Goal: Information Seeking & Learning: Find specific fact

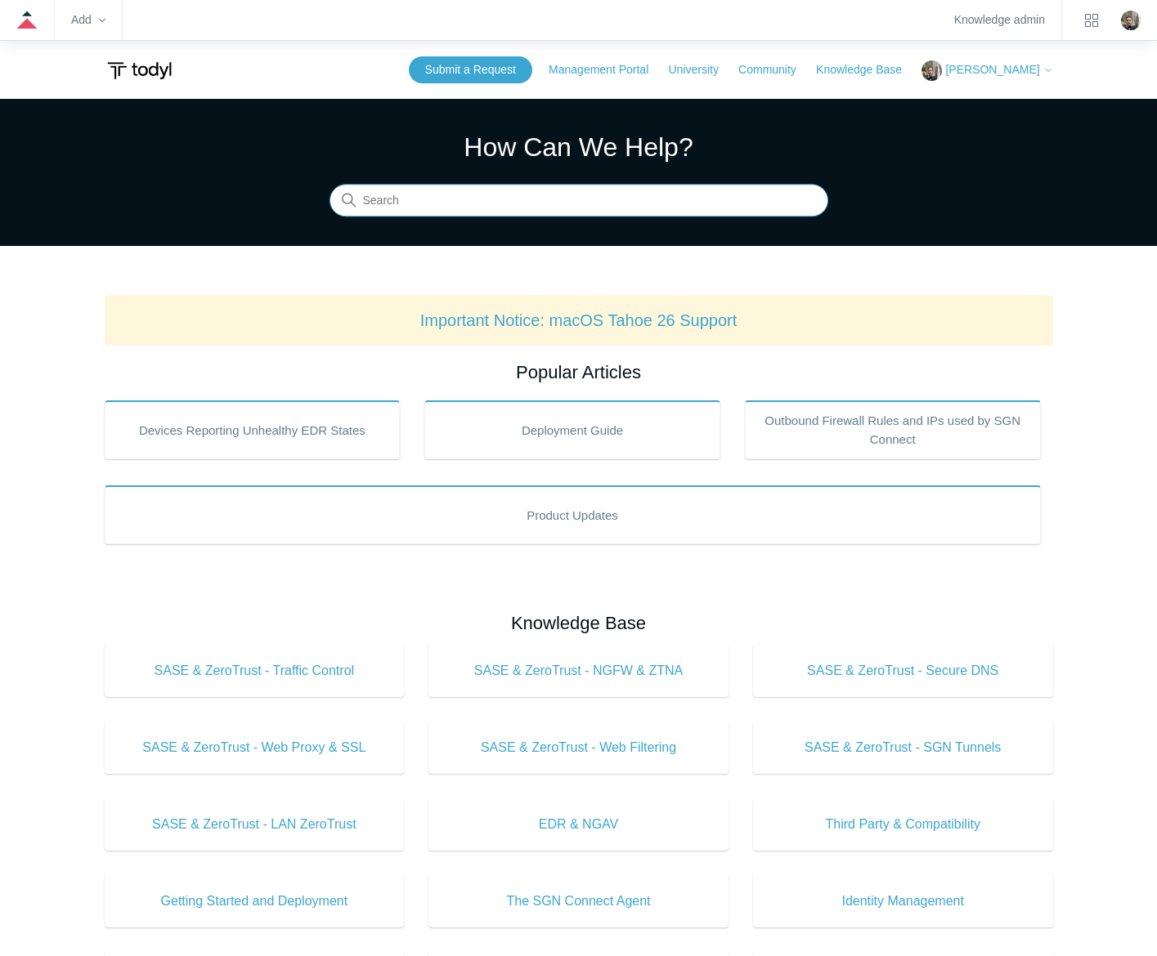
click at [525, 199] on input "Search" at bounding box center [578, 201] width 499 height 33
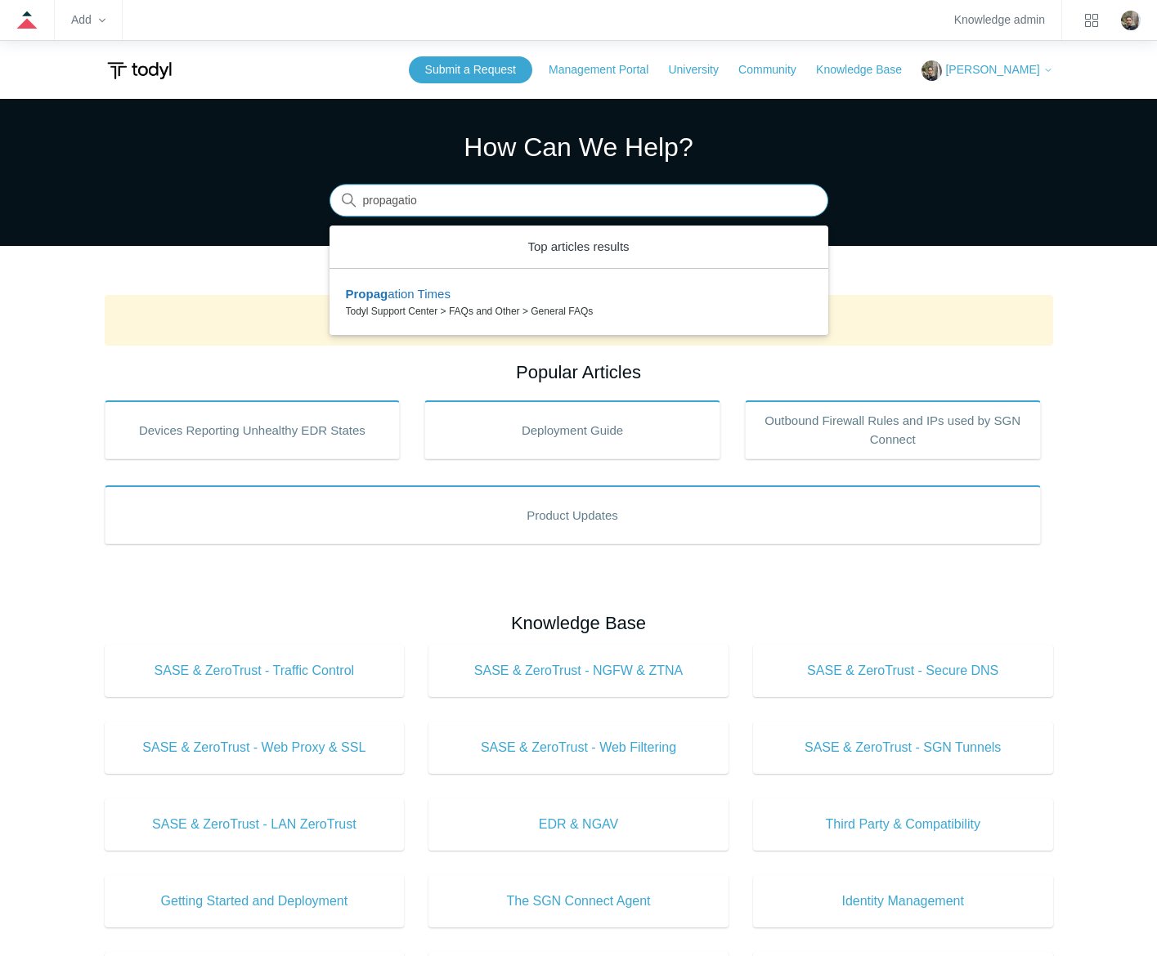
type input "propagation"
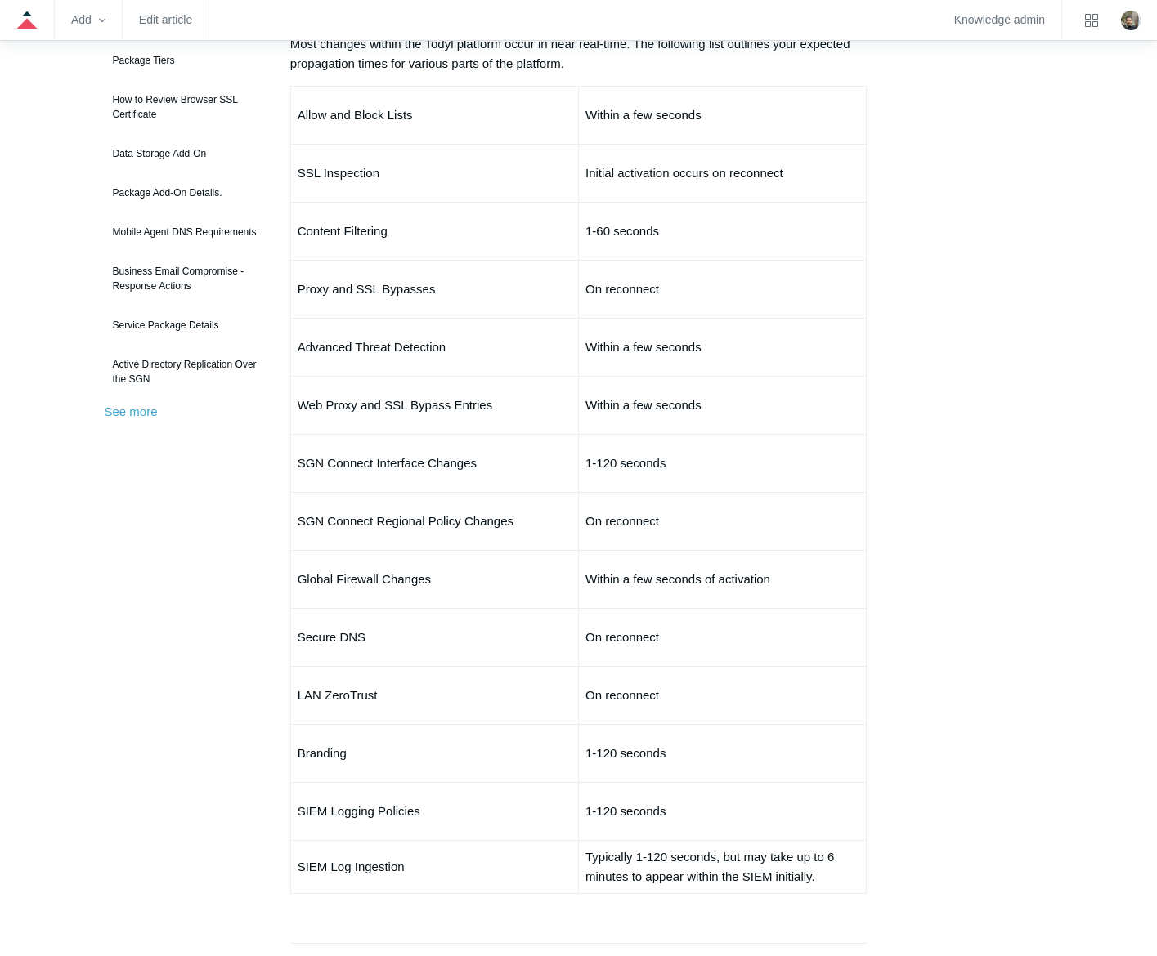
scroll to position [245, 0]
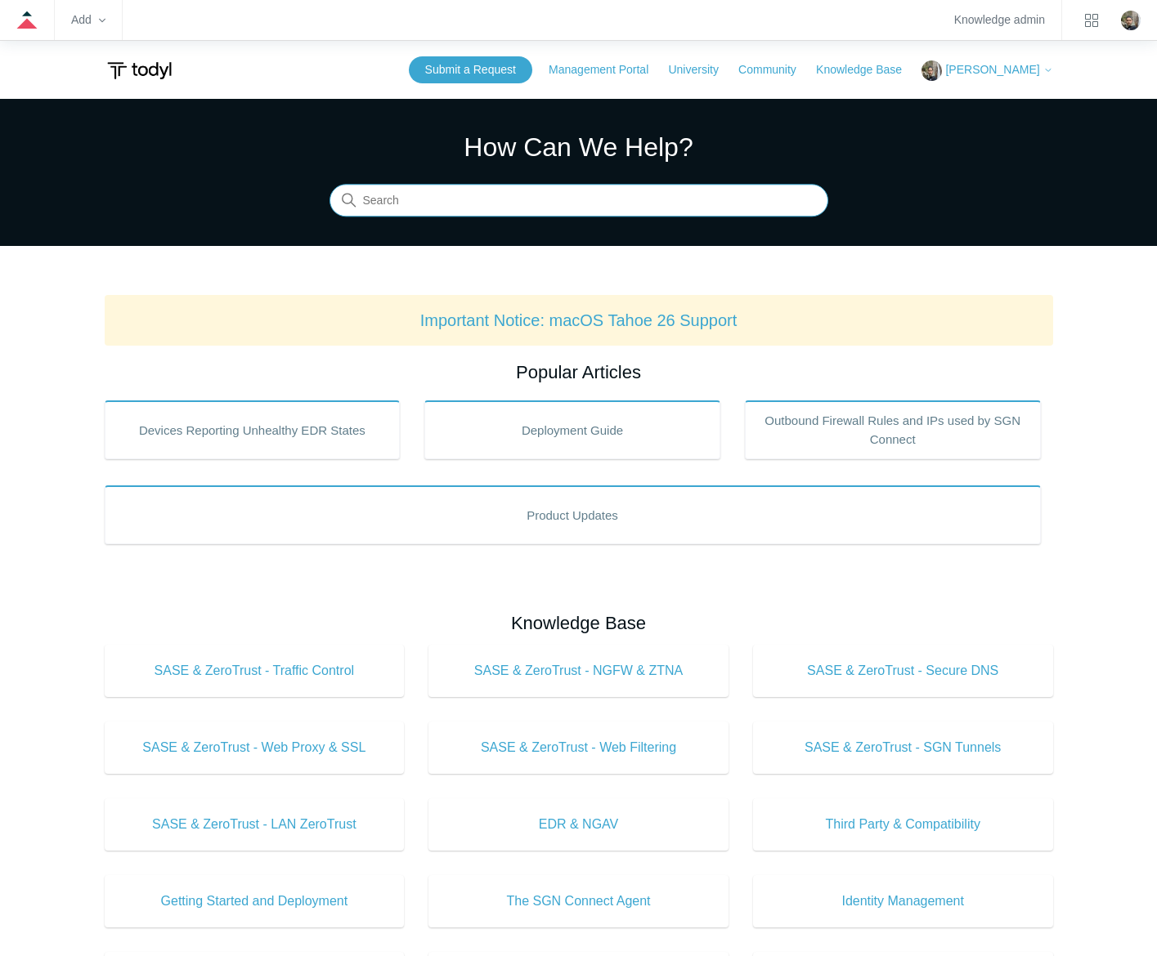
click at [456, 192] on input "Search" at bounding box center [578, 201] width 499 height 33
type input "api"
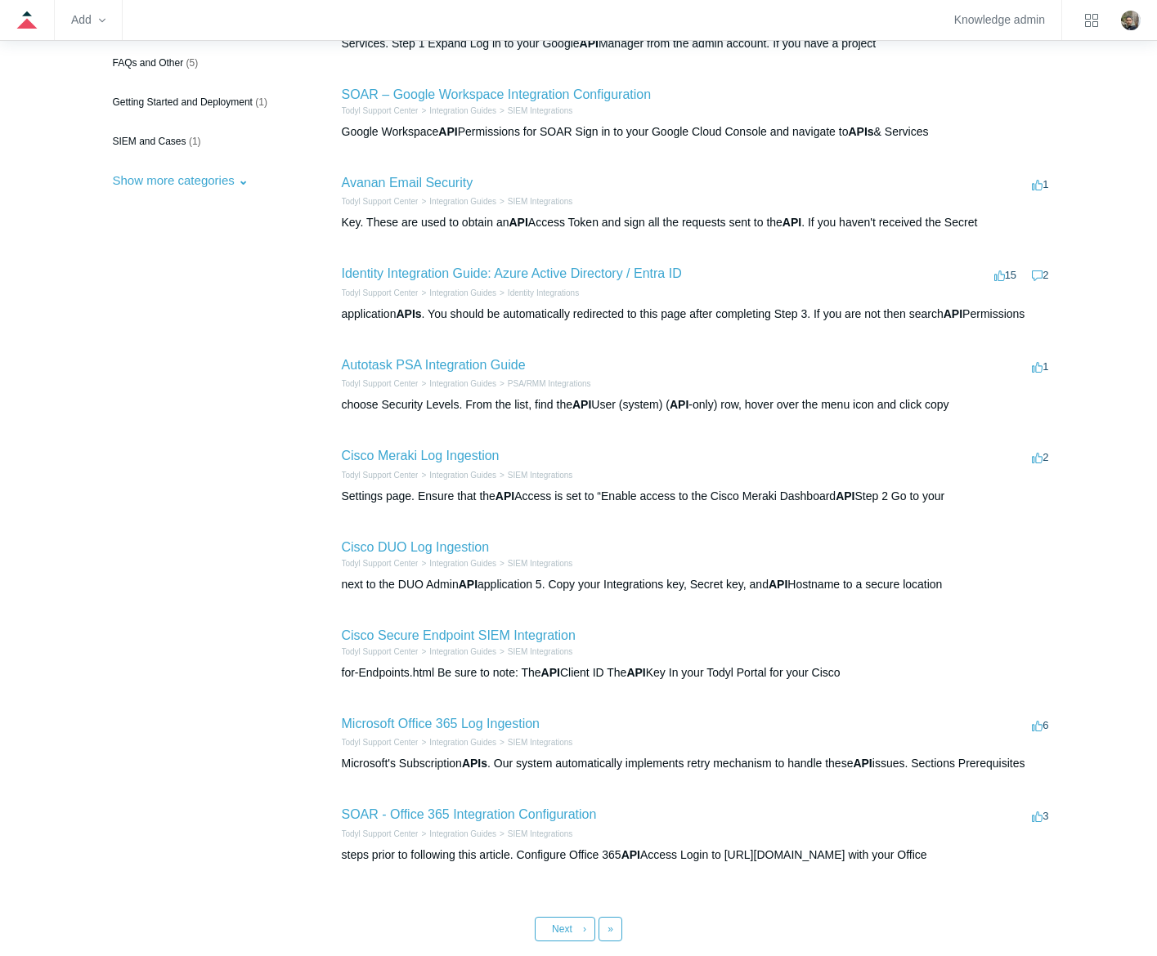
scroll to position [245, 0]
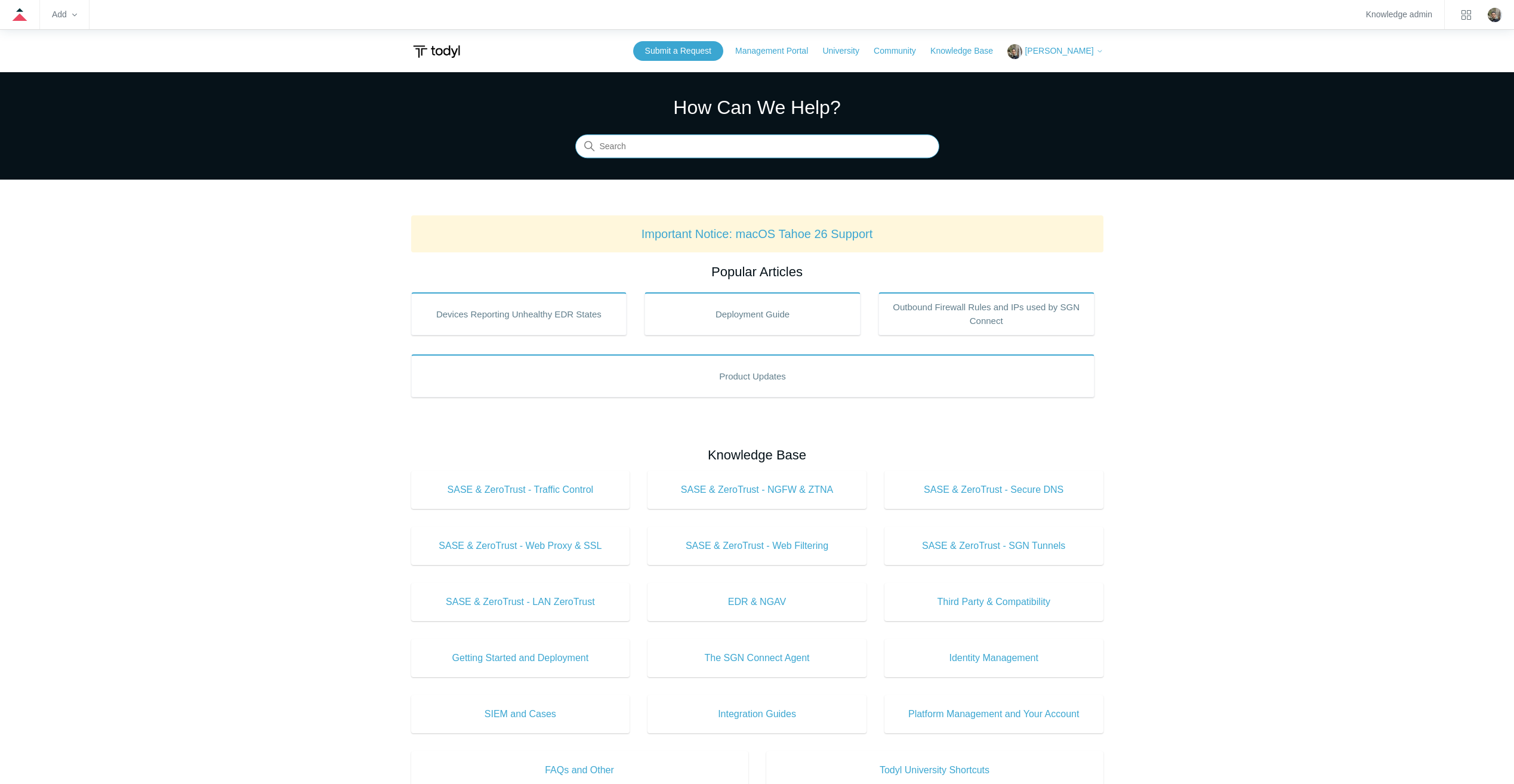
click at [651, 154] on input "Search" at bounding box center [757, 147] width 364 height 24
type input "invoices"
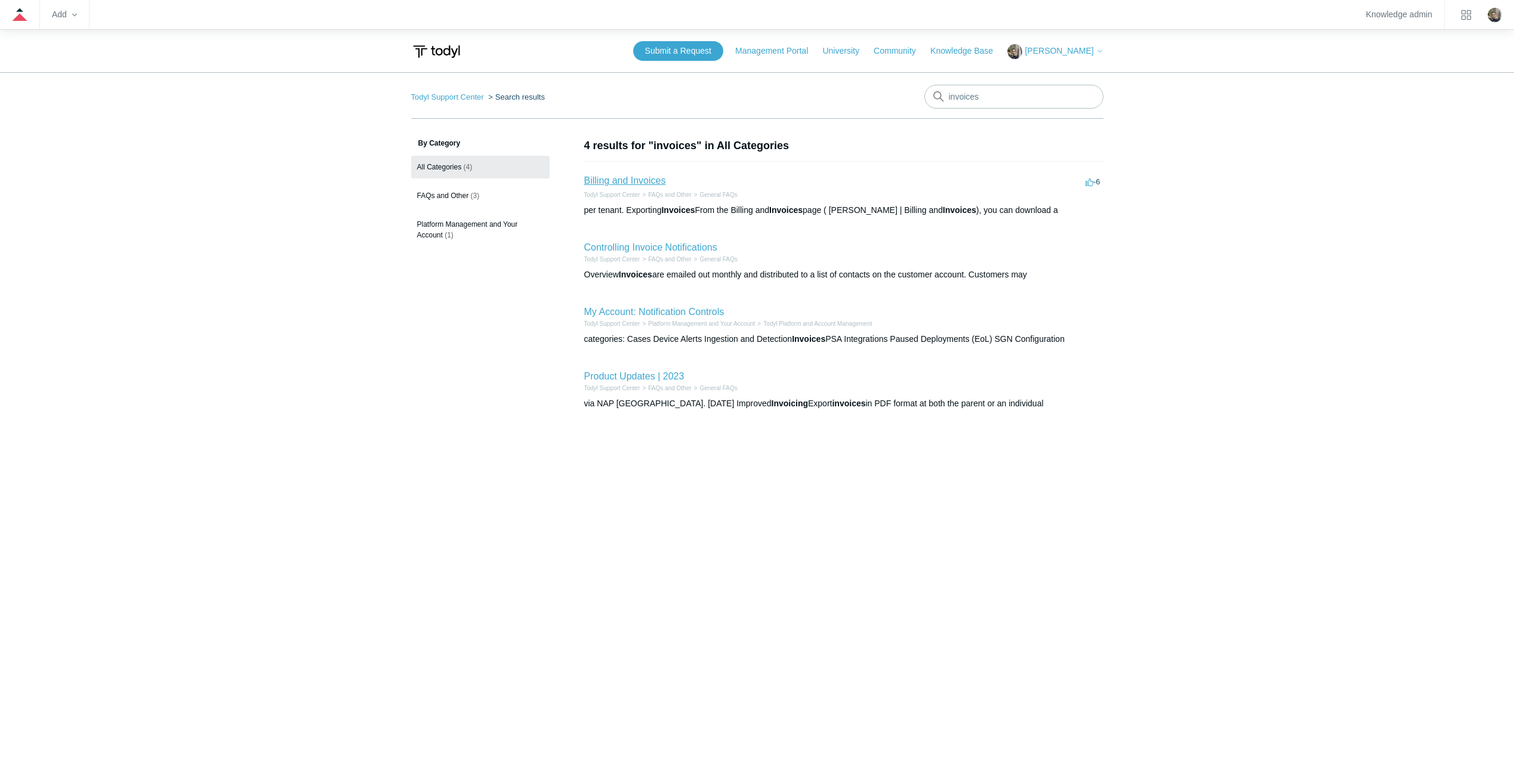
click at [649, 185] on link "Billing and Invoices" at bounding box center [625, 180] width 82 height 10
click at [661, 247] on link "Controlling Invoice Notifications" at bounding box center [650, 247] width 133 height 10
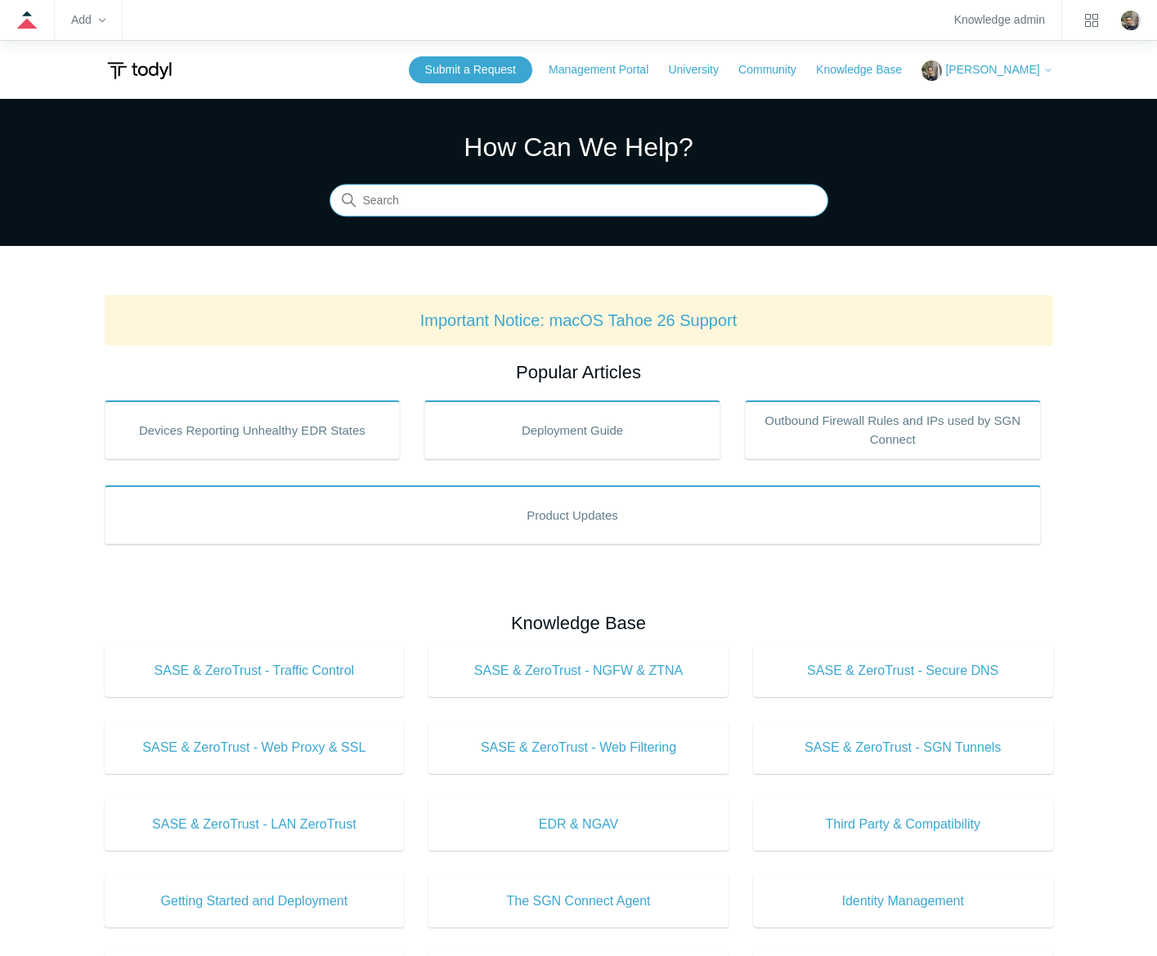
click at [800, 209] on input "Search" at bounding box center [578, 201] width 499 height 33
type input "send safely"
